Goal: Communication & Community: Answer question/provide support

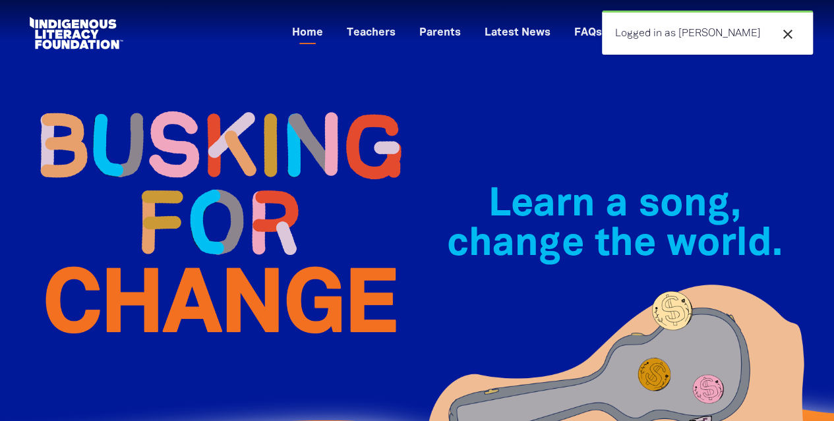
click at [786, 38] on icon "close" at bounding box center [788, 34] width 16 height 16
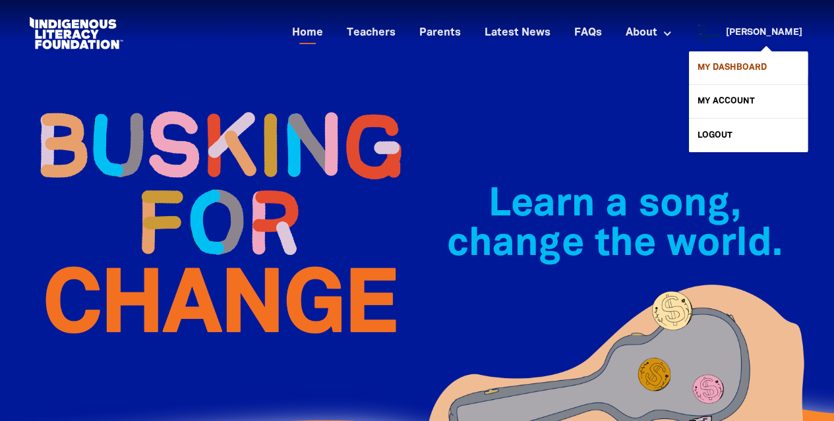
click at [720, 73] on link "My Dashboard" at bounding box center [748, 67] width 119 height 33
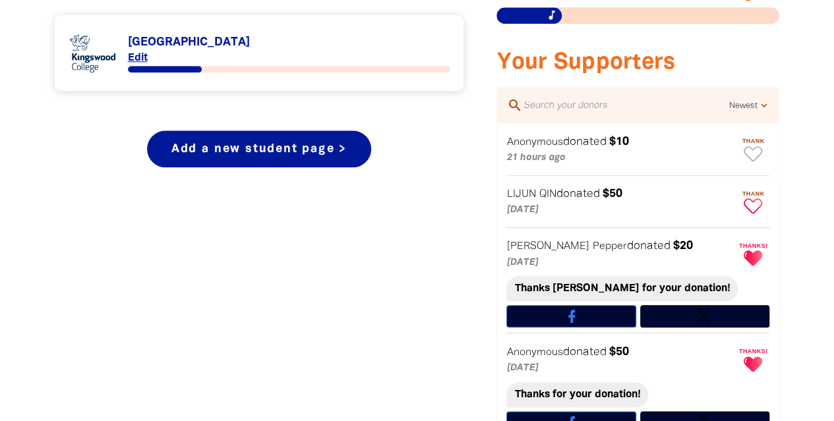
scroll to position [645, 0]
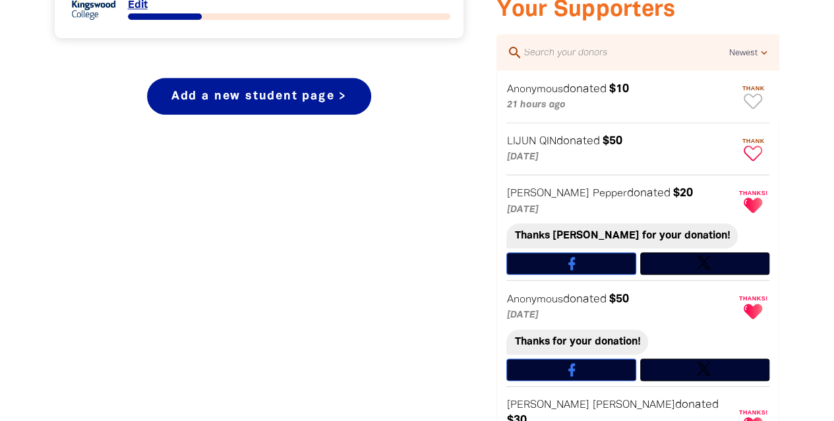
click at [750, 148] on icon "Paginated content" at bounding box center [752, 153] width 18 height 15
type textarea "Thanks [PERSON_NAME] for your donation!"
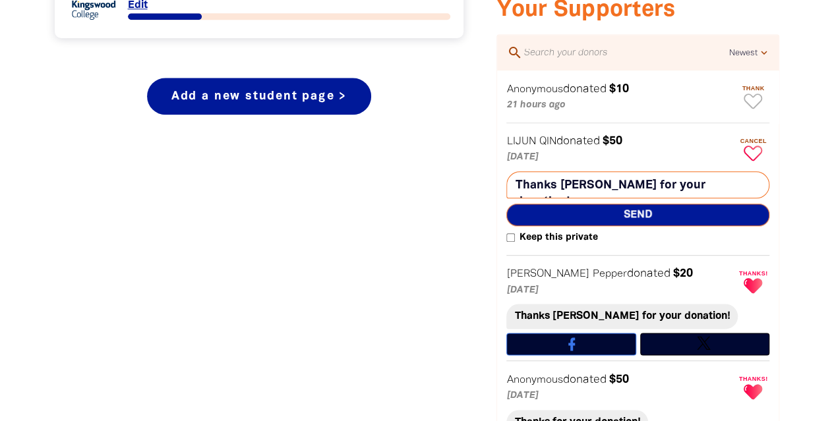
click at [635, 218] on span "Send" at bounding box center [637, 215] width 263 height 22
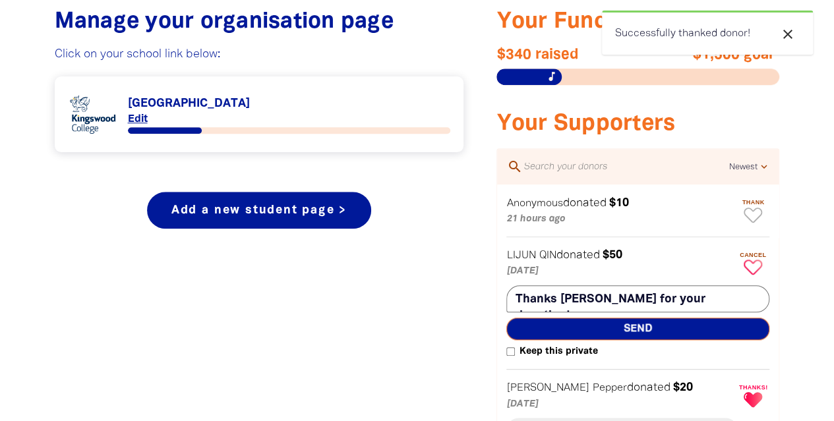
scroll to position [530, 0]
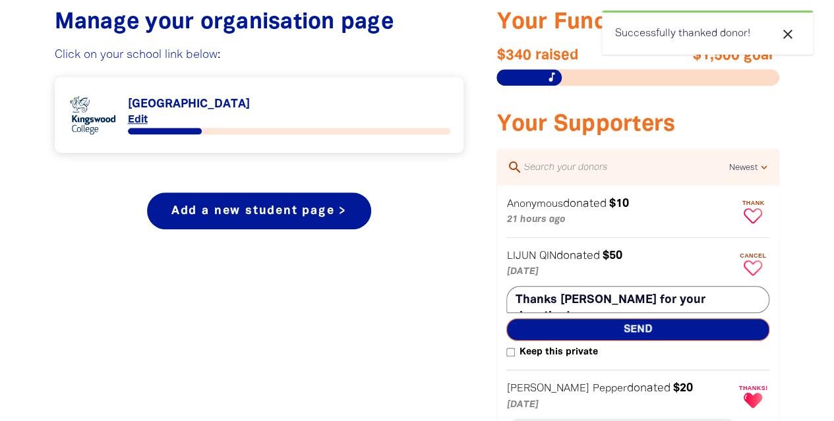
click at [750, 210] on icon "Paginated content" at bounding box center [752, 215] width 18 height 15
type textarea "Thanks for your donation!"
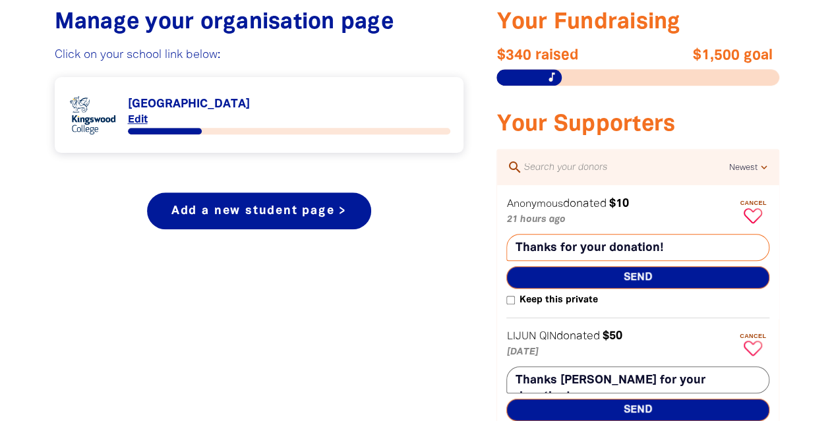
click at [627, 274] on span "Send" at bounding box center [637, 277] width 263 height 22
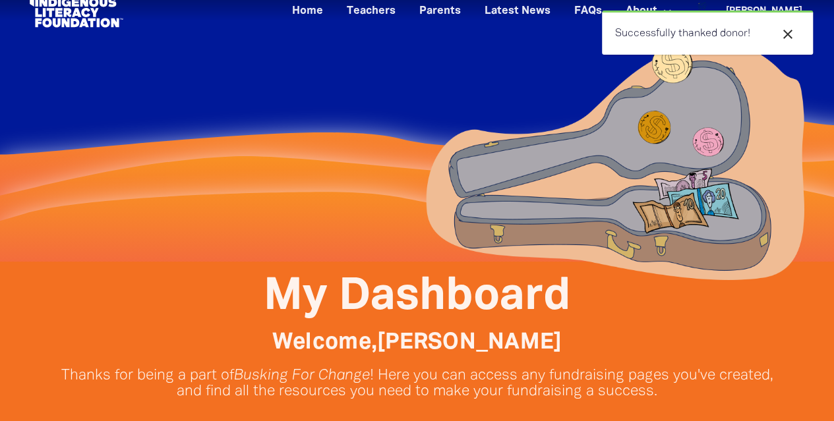
scroll to position [0, 0]
